Goal: Information Seeking & Learning: Check status

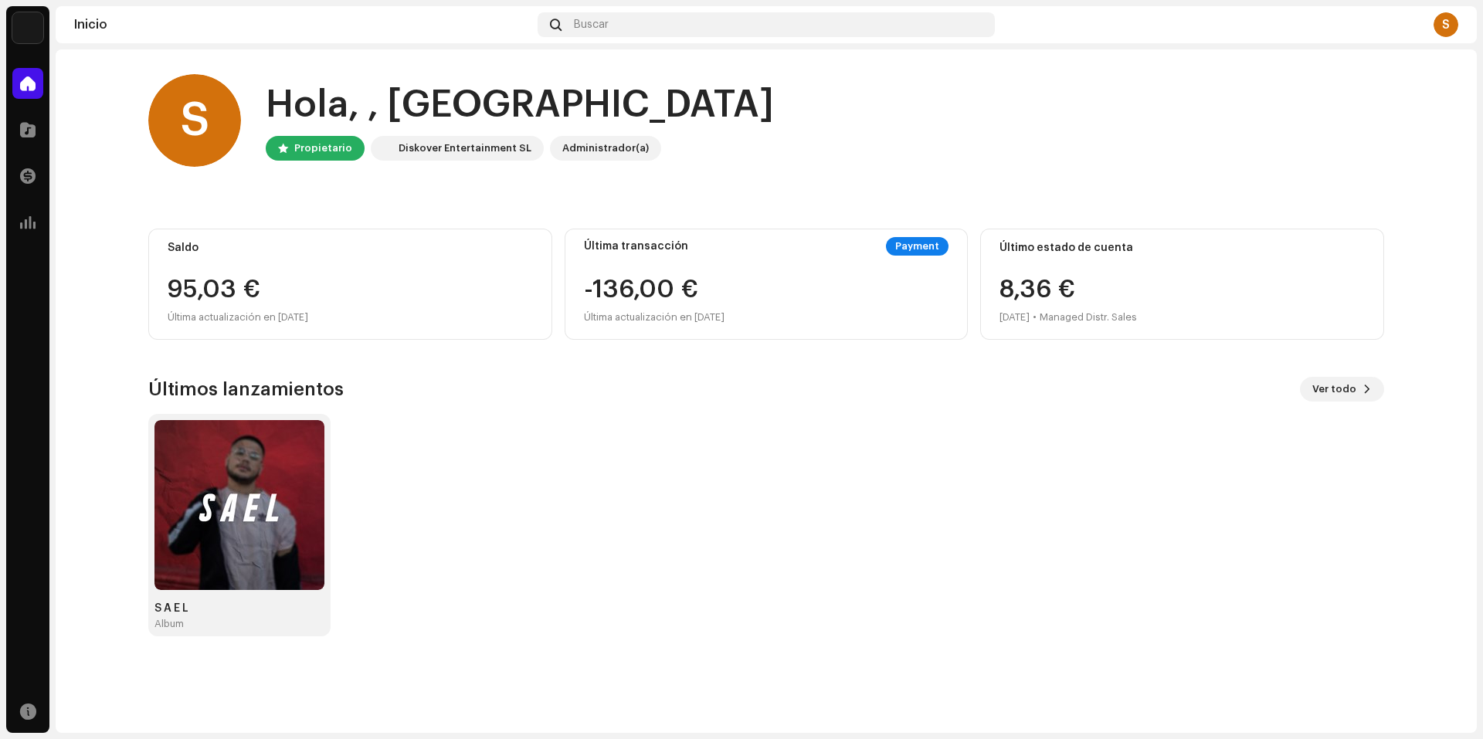
drag, startPoint x: 791, startPoint y: 317, endPoint x: 817, endPoint y: 308, distance: 27.8
click at [792, 319] on div "-136,00 € Última actualización en [DATE]" at bounding box center [766, 301] width 365 height 49
click at [901, 250] on div "Payment" at bounding box center [917, 246] width 63 height 19
click at [907, 242] on div "Payment" at bounding box center [917, 246] width 63 height 19
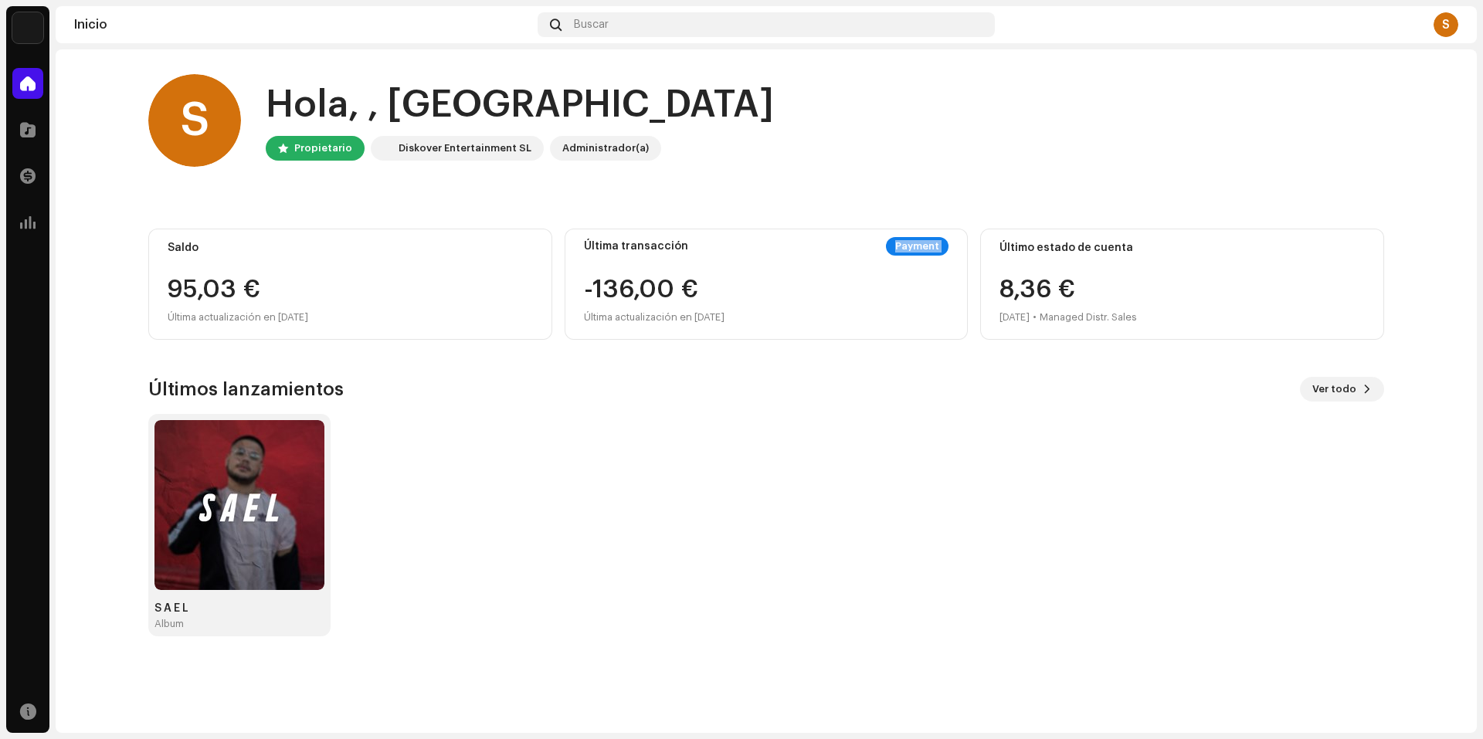
click at [907, 242] on div "Payment" at bounding box center [917, 246] width 63 height 19
drag, startPoint x: 907, startPoint y: 242, endPoint x: 1004, endPoint y: 169, distance: 121.4
click at [907, 241] on div "Payment" at bounding box center [917, 246] width 63 height 19
click at [615, 30] on div "Buscar" at bounding box center [766, 24] width 457 height 25
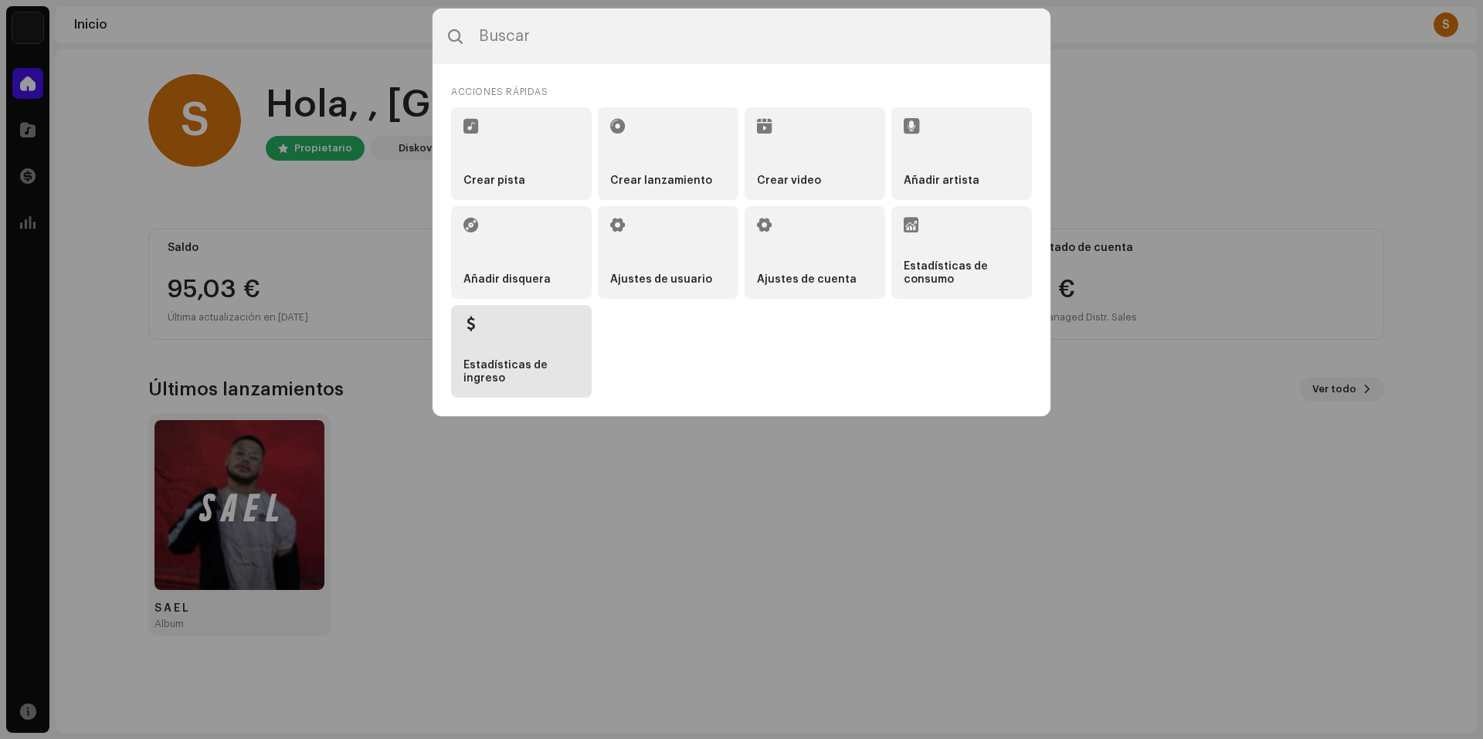
click at [546, 364] on strong "Estadísticas de ingreso" at bounding box center [521, 372] width 116 height 26
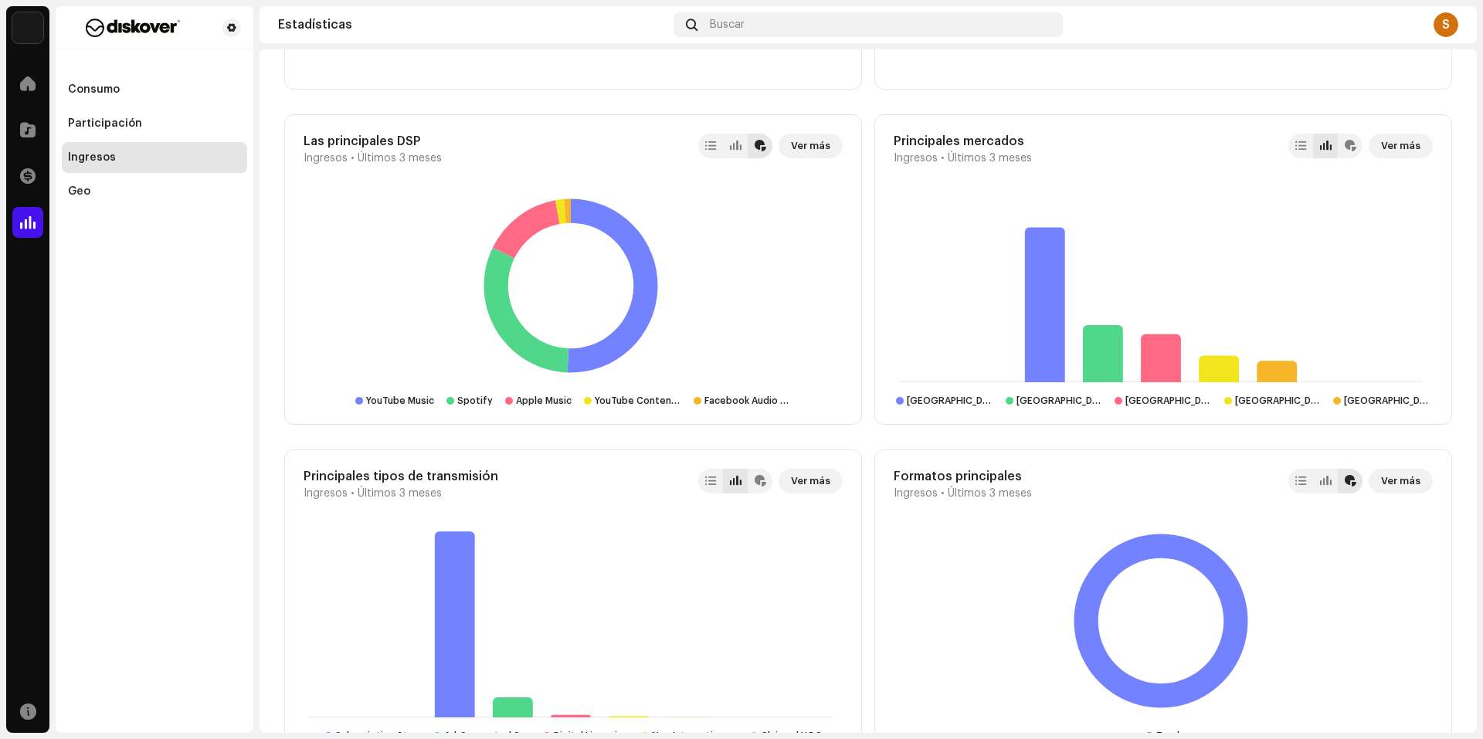
scroll to position [1210, 0]
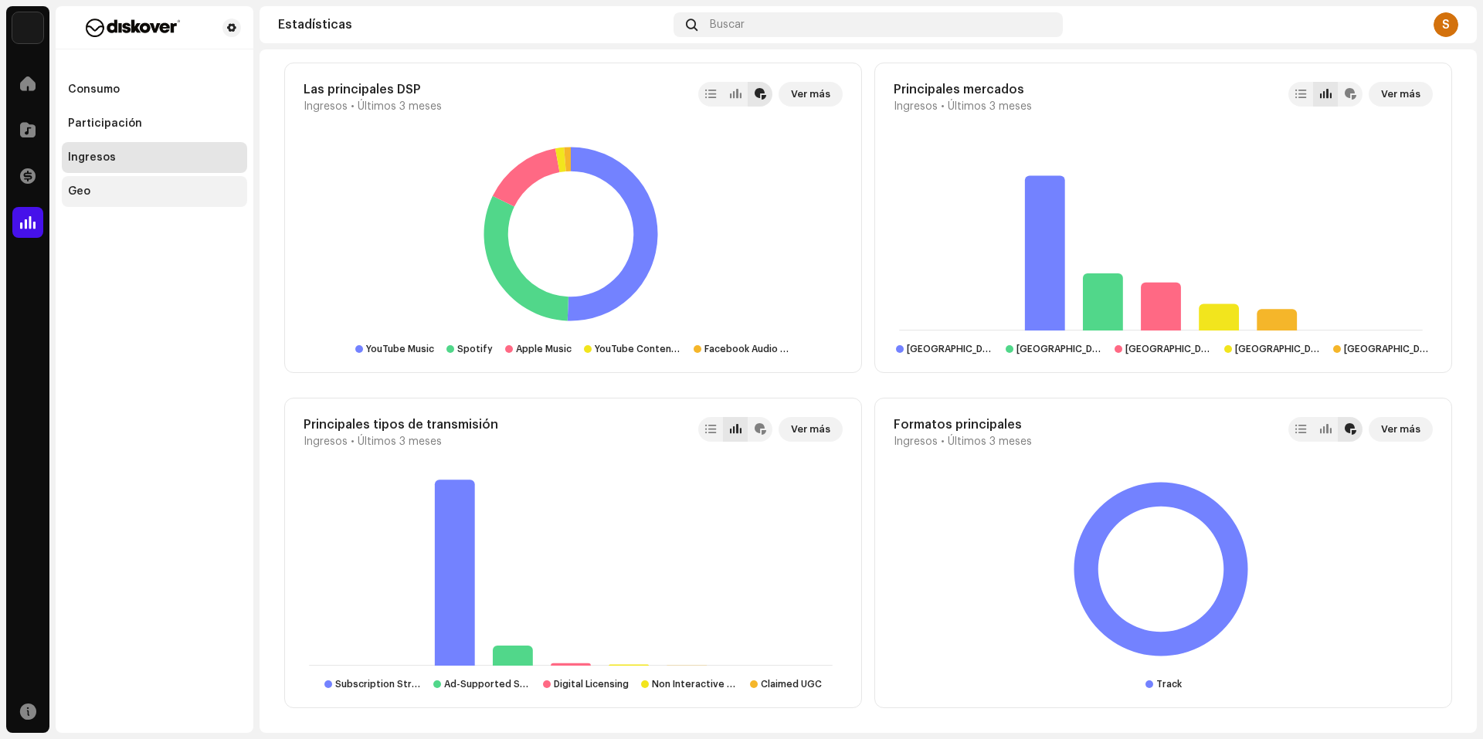
click at [103, 181] on div "Geo" at bounding box center [154, 191] width 185 height 31
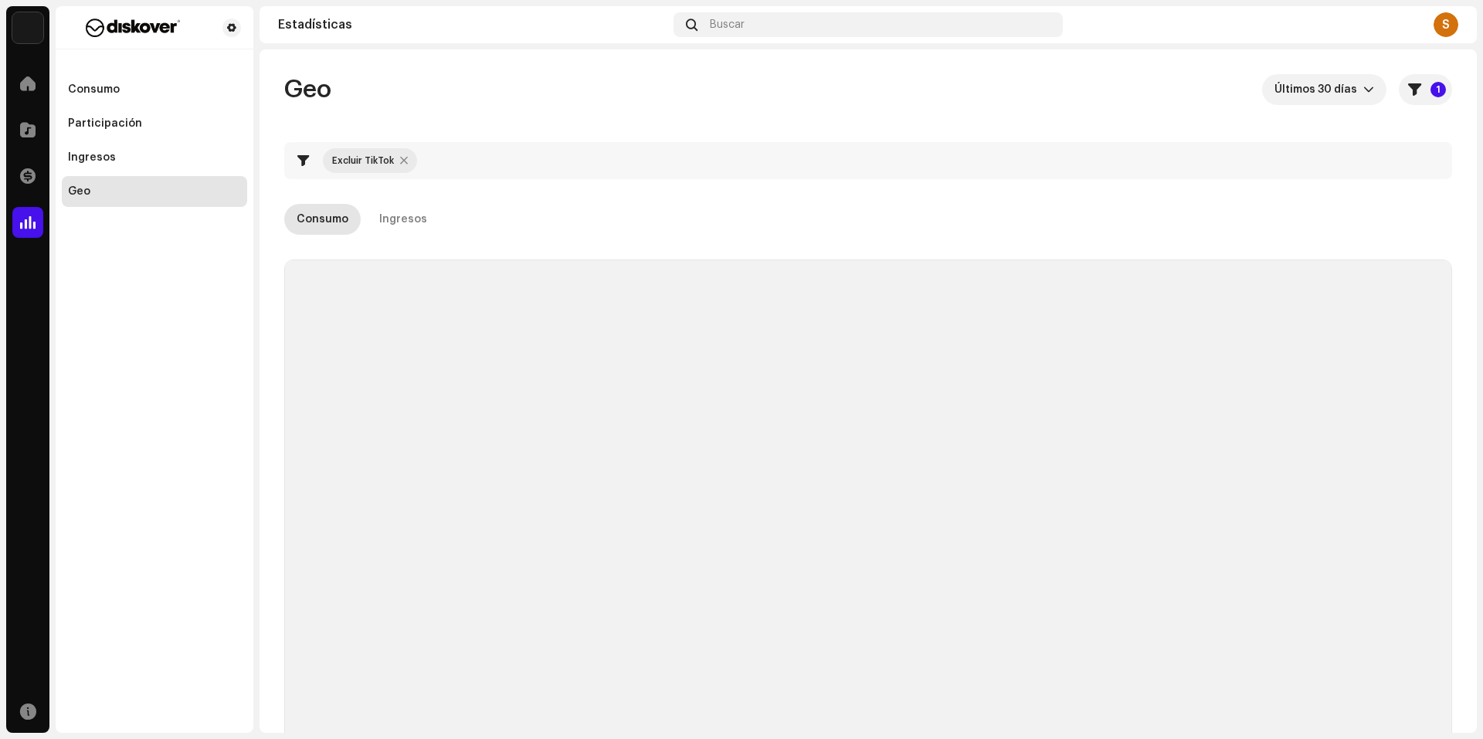
click at [401, 162] on div at bounding box center [404, 160] width 8 height 12
checkbox input "false"
